Goal: Ask a question

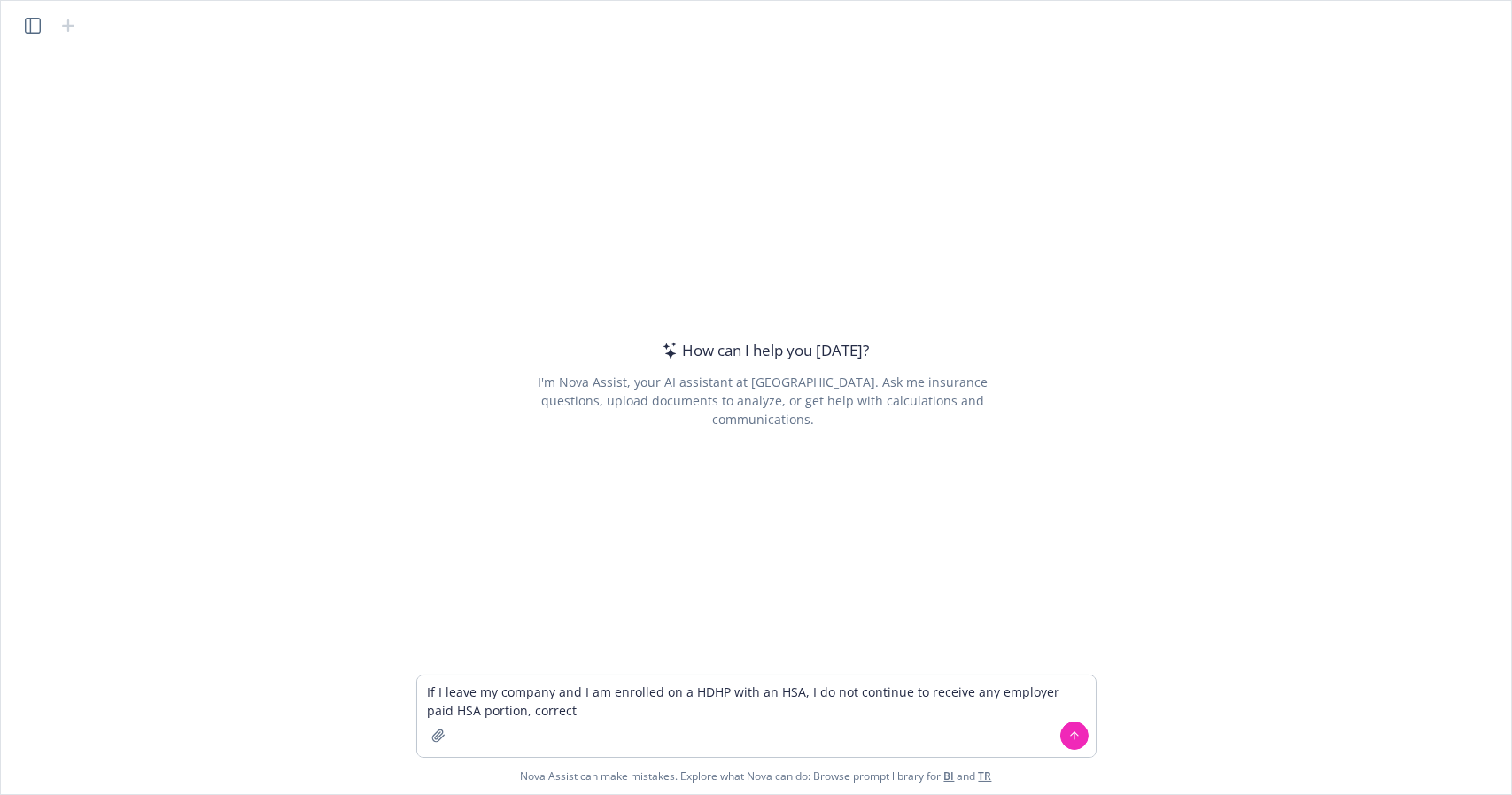
type textarea "If I leave my company and I am enrolled on a HDHP with an HSA, I do not continu…"
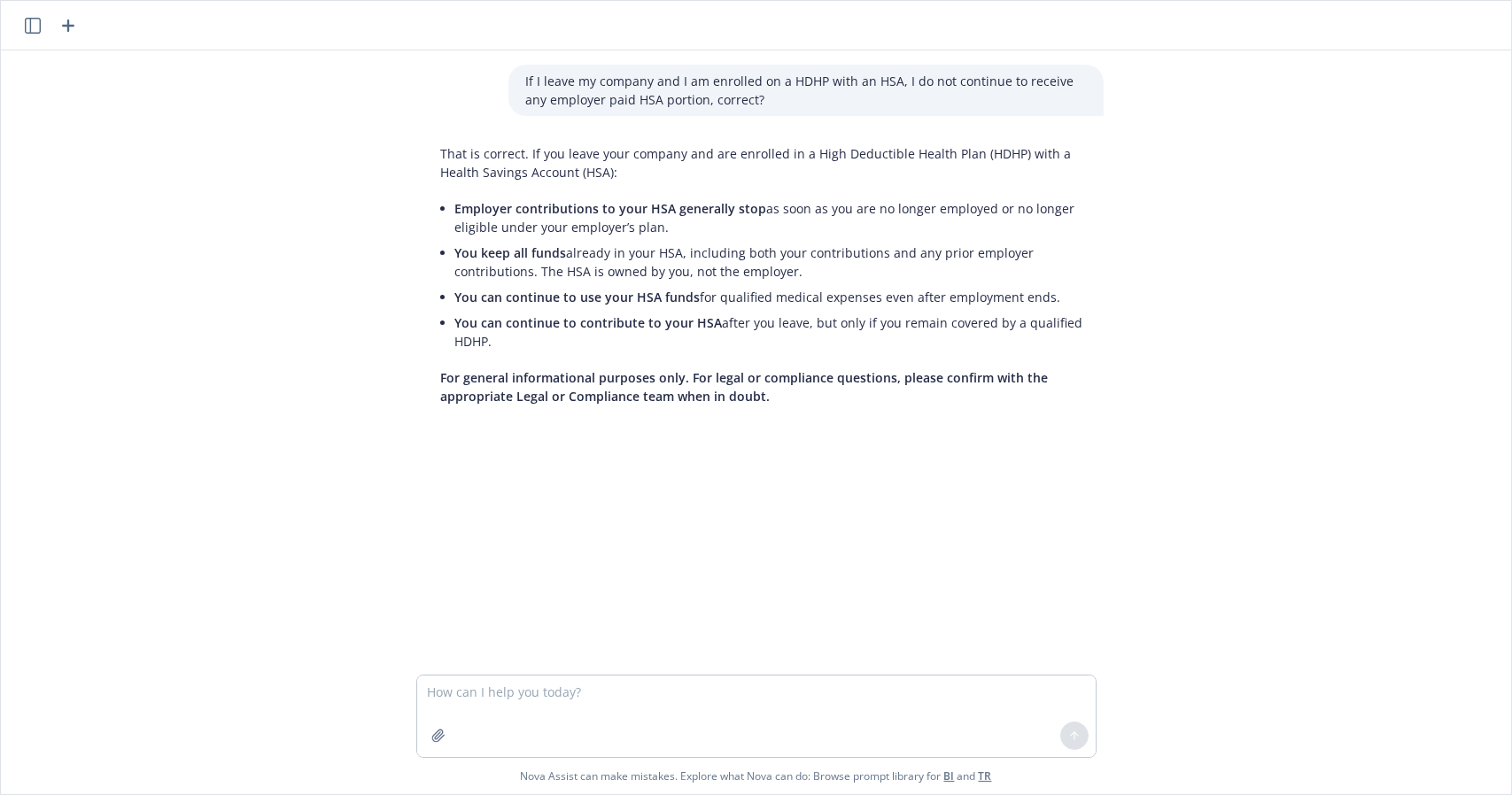
click at [668, 170] on p "That is correct. If you leave your company and are enrolled in a High Deductibl…" at bounding box center [763, 162] width 645 height 37
click at [652, 158] on p "That is correct. If you leave your company and are enrolled in a High Deductibl…" at bounding box center [763, 162] width 645 height 37
drag, startPoint x: 652, startPoint y: 158, endPoint x: 636, endPoint y: 160, distance: 16.1
click at [636, 160] on p "That is correct. If you leave your company and are enrolled in a High Deductibl…" at bounding box center [763, 162] width 645 height 37
